Goal: Transaction & Acquisition: Purchase product/service

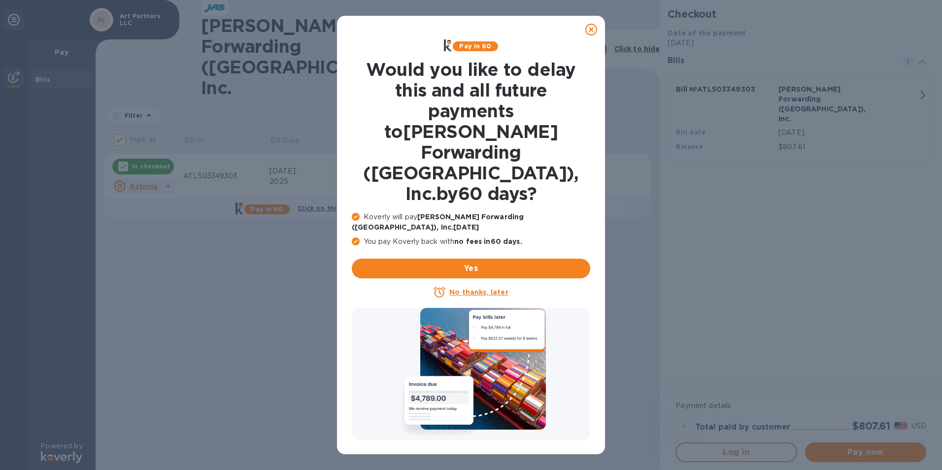
click at [483, 288] on u "No thanks, later" at bounding box center [478, 292] width 59 height 8
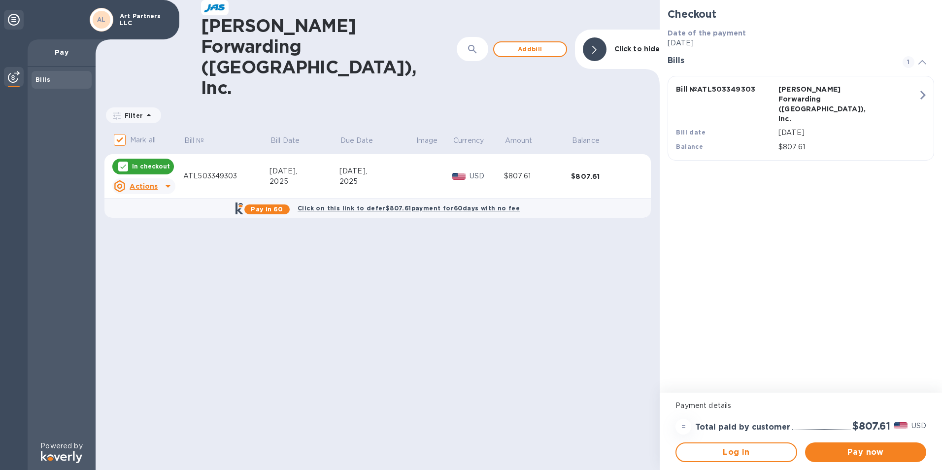
click at [157, 162] on p "In checkout" at bounding box center [151, 166] width 38 height 8
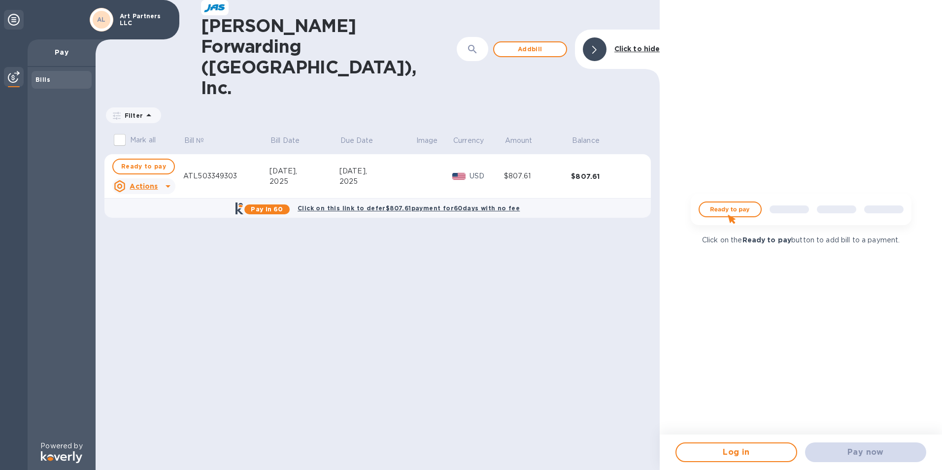
click at [716, 209] on img at bounding box center [801, 213] width 237 height 47
click at [740, 210] on img at bounding box center [801, 213] width 237 height 47
click at [59, 48] on p "Pay" at bounding box center [61, 52] width 52 height 10
click at [157, 161] on span "Ready to pay" at bounding box center [143, 167] width 45 height 12
checkbox input "true"
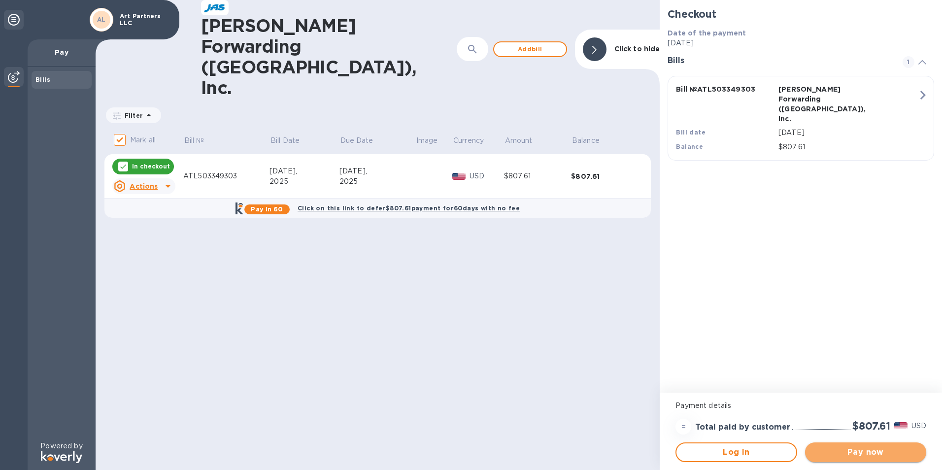
click at [889, 457] on span "Pay now" at bounding box center [865, 453] width 105 height 12
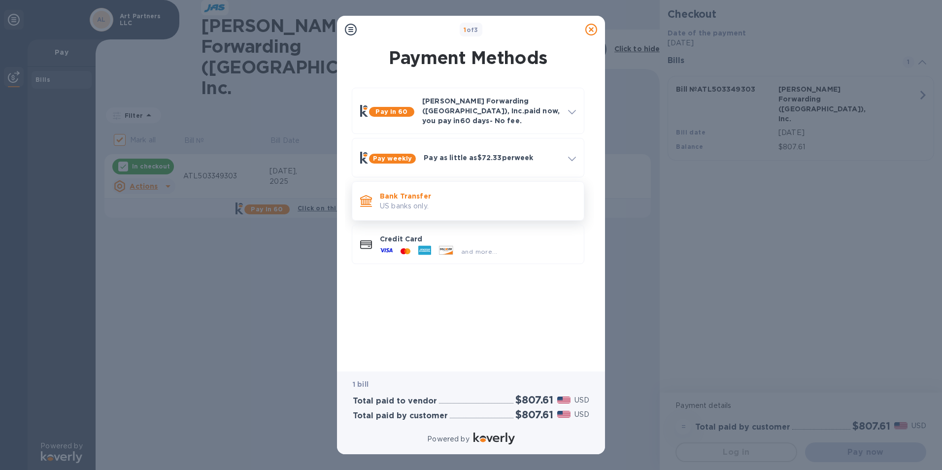
click at [427, 201] on p "US banks only." at bounding box center [478, 206] width 196 height 10
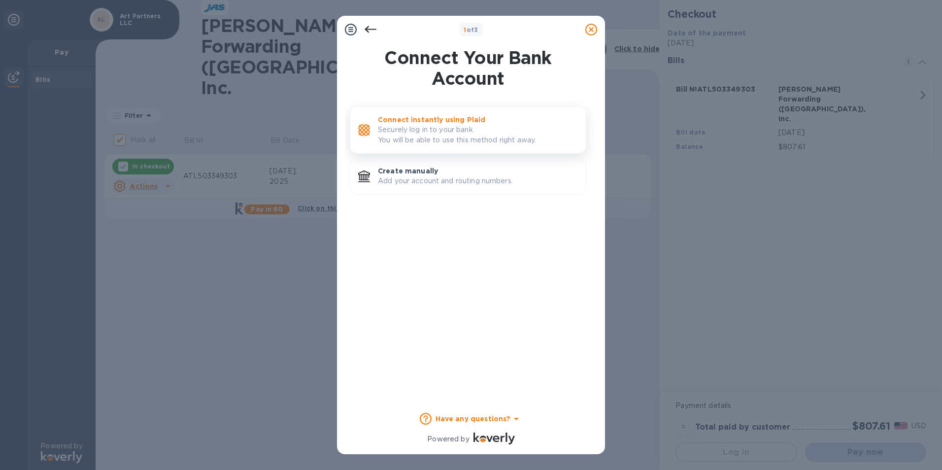
click at [449, 135] on p "Securely log in to your bank. You will be able to use this method right away." at bounding box center [478, 135] width 200 height 21
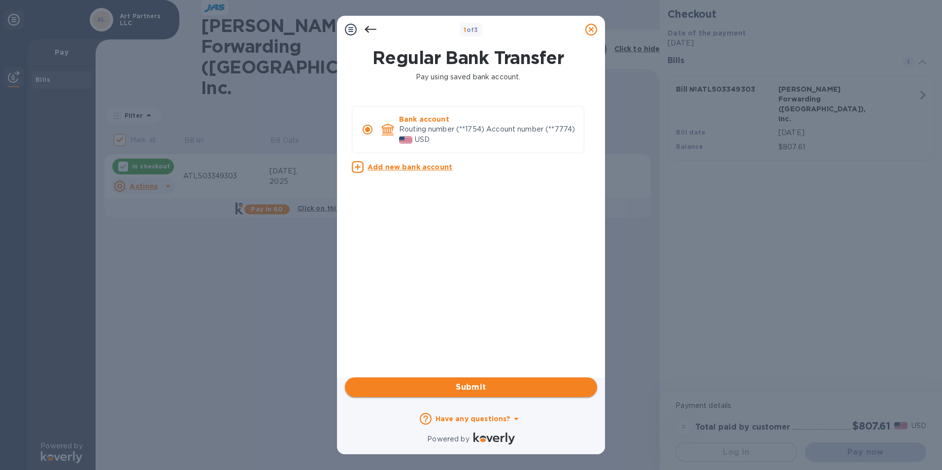
click at [496, 383] on span "Submit" at bounding box center [471, 387] width 237 height 12
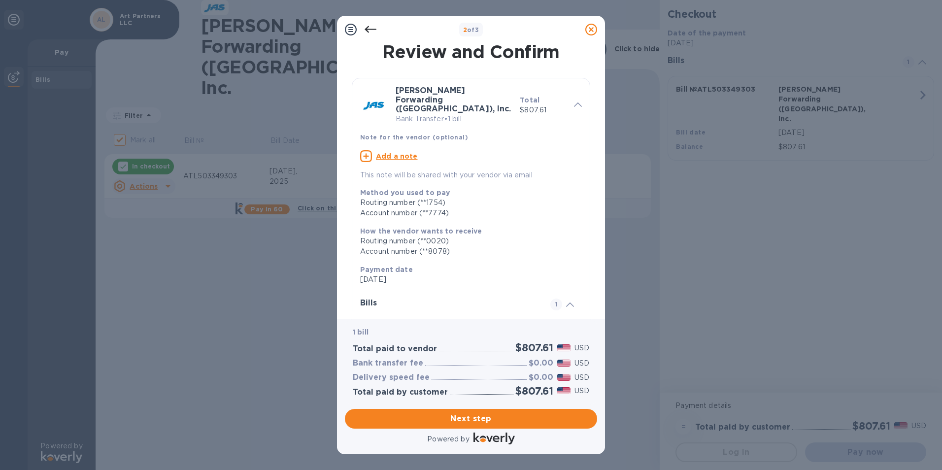
click at [395, 152] on u "Add a note" at bounding box center [397, 156] width 42 height 8
click at [402, 153] on textarea at bounding box center [463, 157] width 206 height 8
type textarea "Invoice ATL503349303 Mabef"
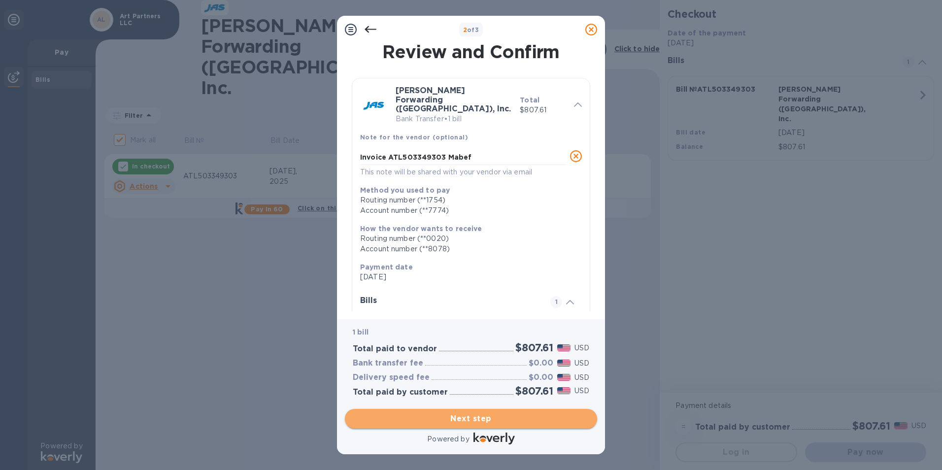
click at [487, 420] on span "Next step" at bounding box center [471, 419] width 237 height 12
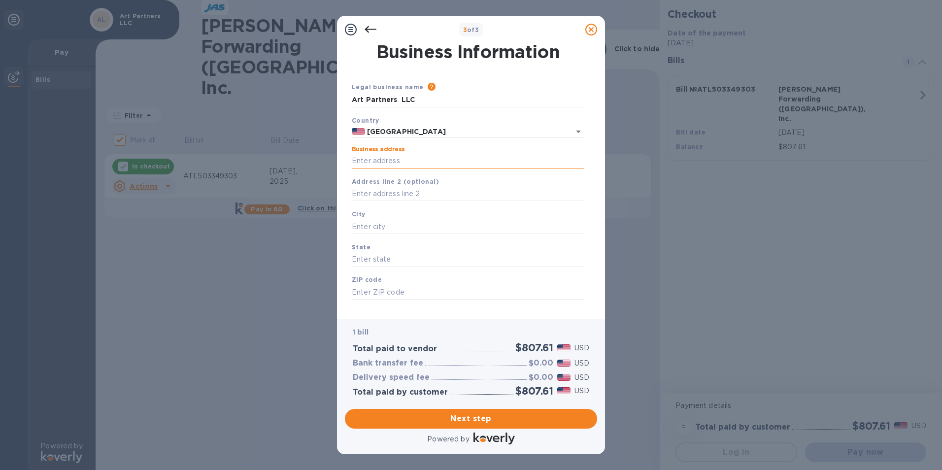
click at [452, 161] on input "Business address" at bounding box center [468, 161] width 233 height 15
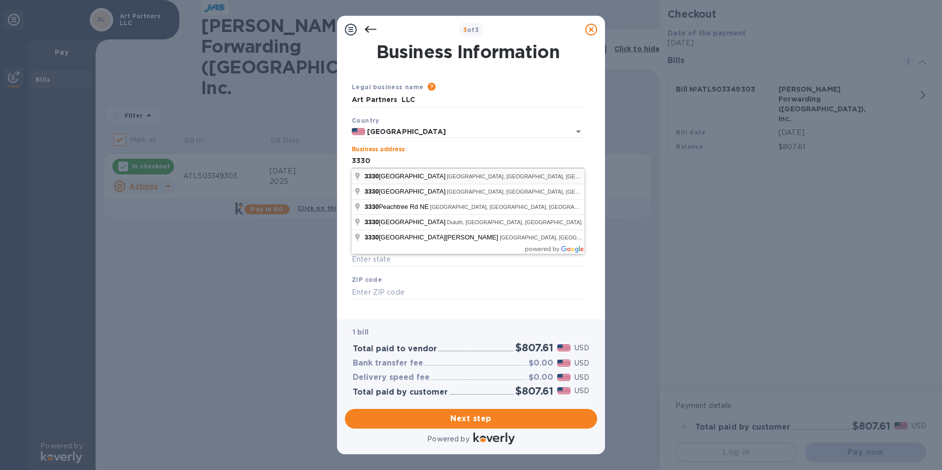
type input "[STREET_ADDRESS]"
type input "[GEOGRAPHIC_DATA]"
type input "GA"
type input "30305"
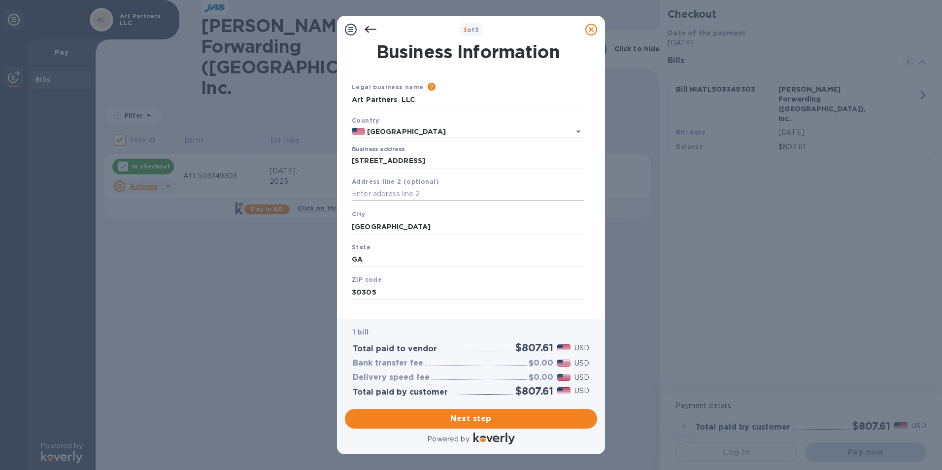
click at [404, 191] on input "text" at bounding box center [468, 194] width 233 height 15
type input "Suite 18"
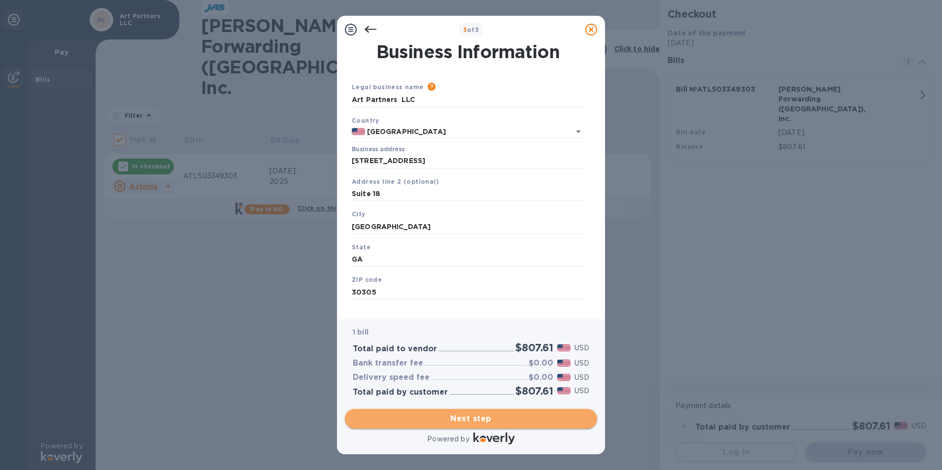
click at [496, 417] on span "Next step" at bounding box center [471, 419] width 237 height 12
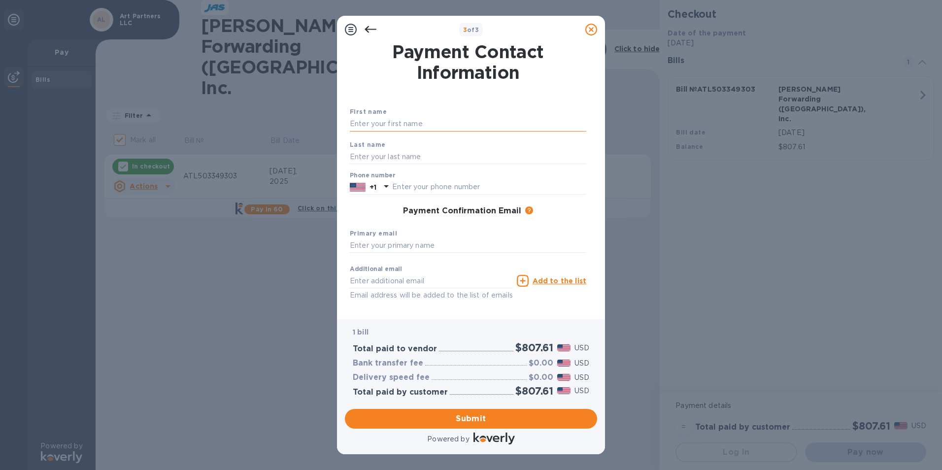
click at [440, 124] on input "text" at bounding box center [468, 124] width 237 height 15
type input "[PERSON_NAME]"
click at [366, 146] on b "Last name" at bounding box center [368, 144] width 36 height 7
click at [372, 155] on input "text" at bounding box center [468, 156] width 237 height 15
type input "[PERSON_NAME]"
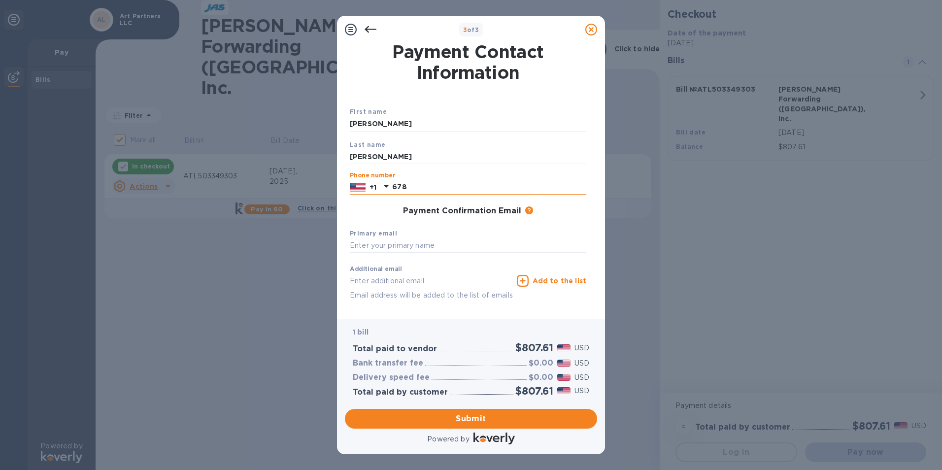
type input "6787739778"
type input "[PERSON_NAME][EMAIL_ADDRESS][DOMAIN_NAME]"
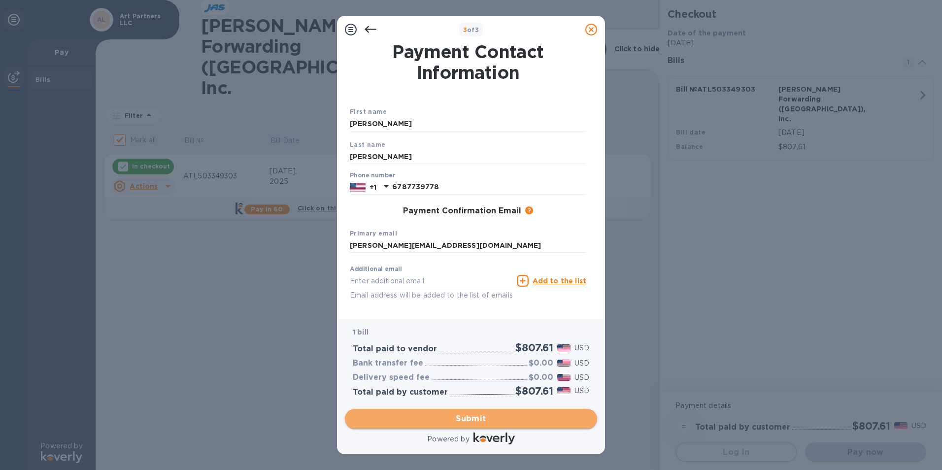
click at [485, 416] on span "Submit" at bounding box center [471, 419] width 237 height 12
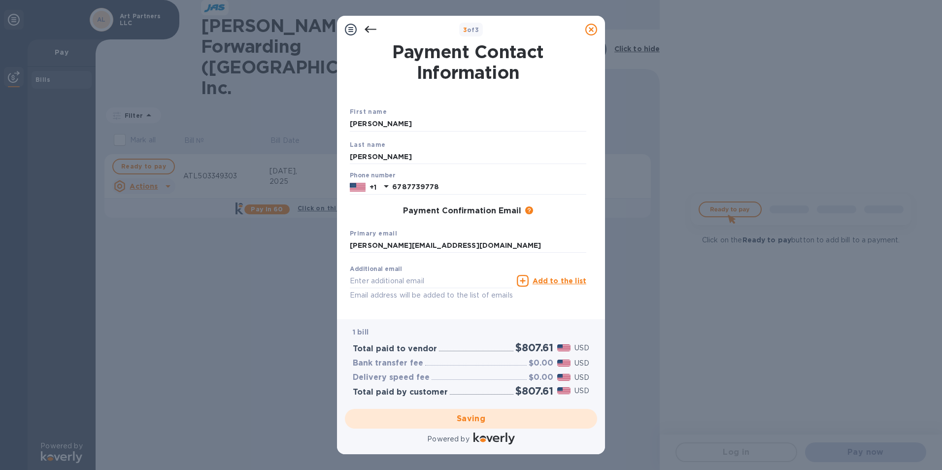
checkbox input "false"
